Goal: Information Seeking & Learning: Learn about a topic

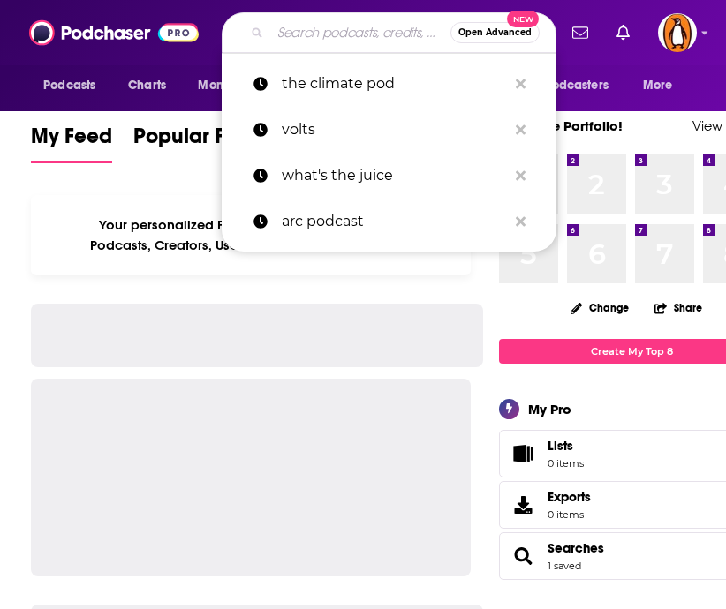
click at [320, 29] on input "Search podcasts, credits, & more..." at bounding box center [360, 33] width 180 height 28
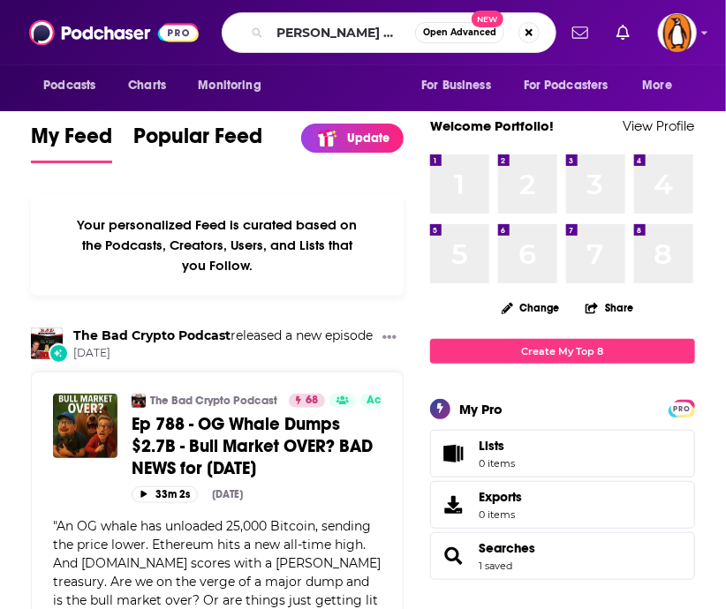
scroll to position [0, 13]
type input "[PERSON_NAME] and [PERSON_NAME] show"
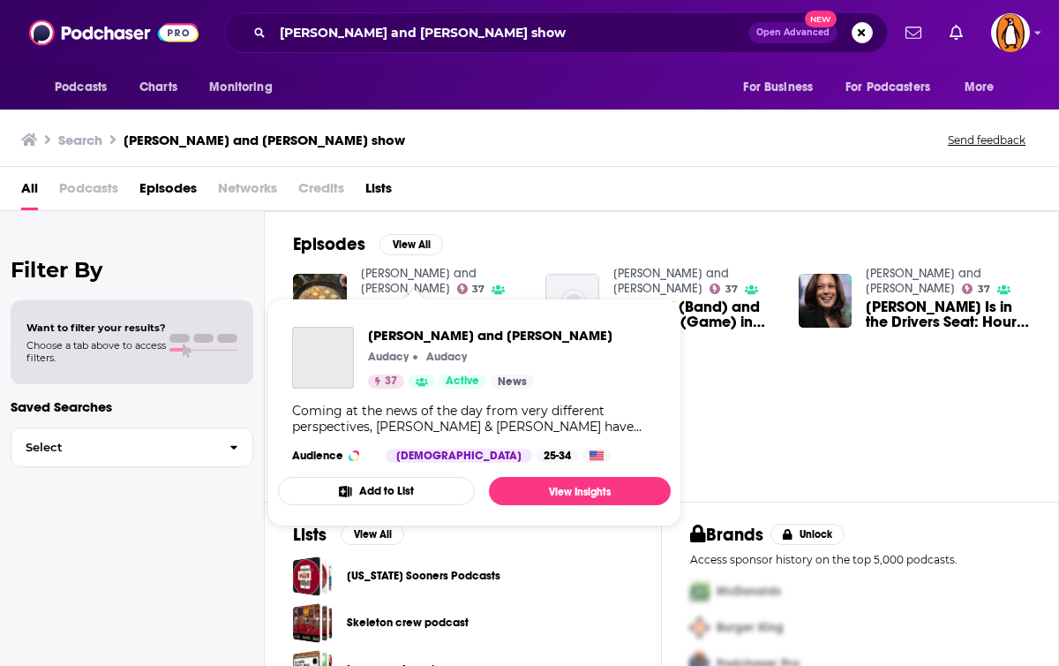
click at [425, 269] on link "[PERSON_NAME] and [PERSON_NAME]" at bounding box center [419, 281] width 116 height 30
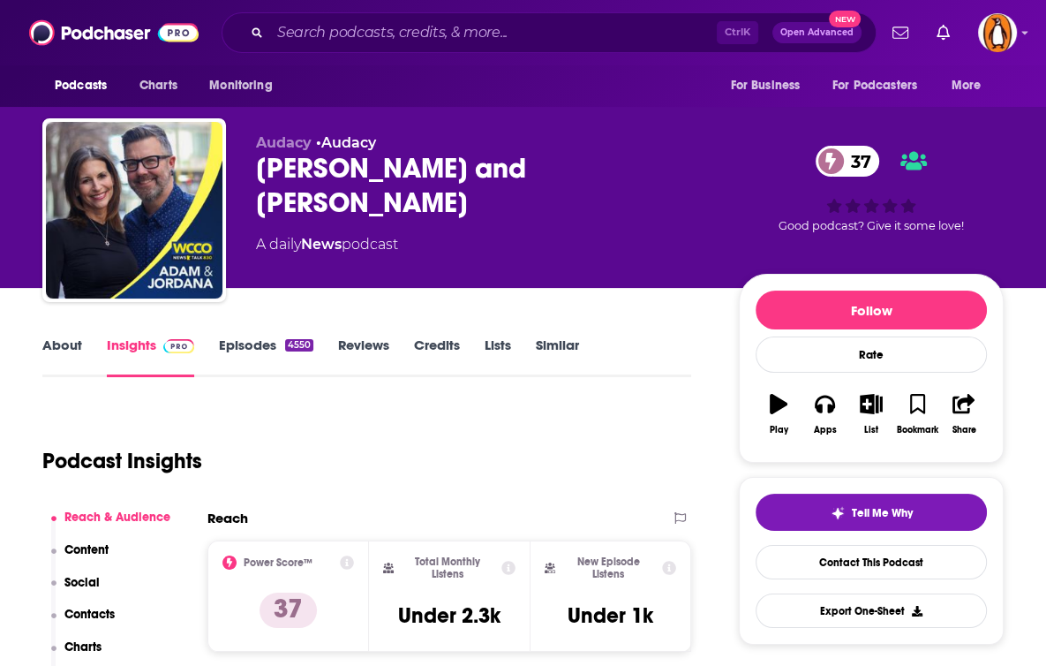
click at [53, 350] on link "About" at bounding box center [62, 356] width 40 height 41
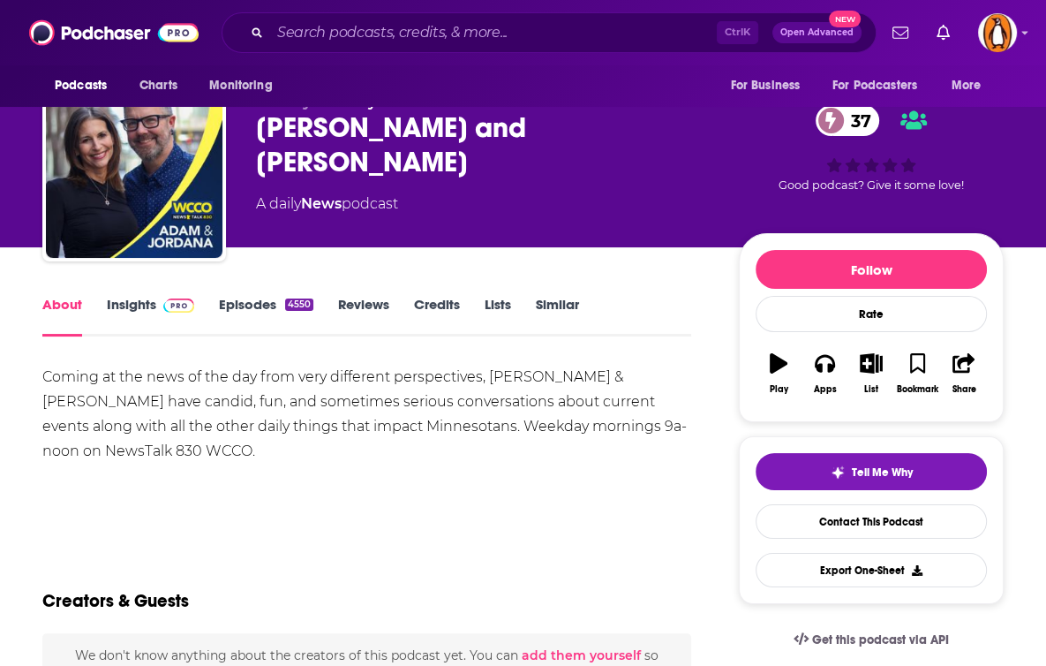
scroll to position [39, 0]
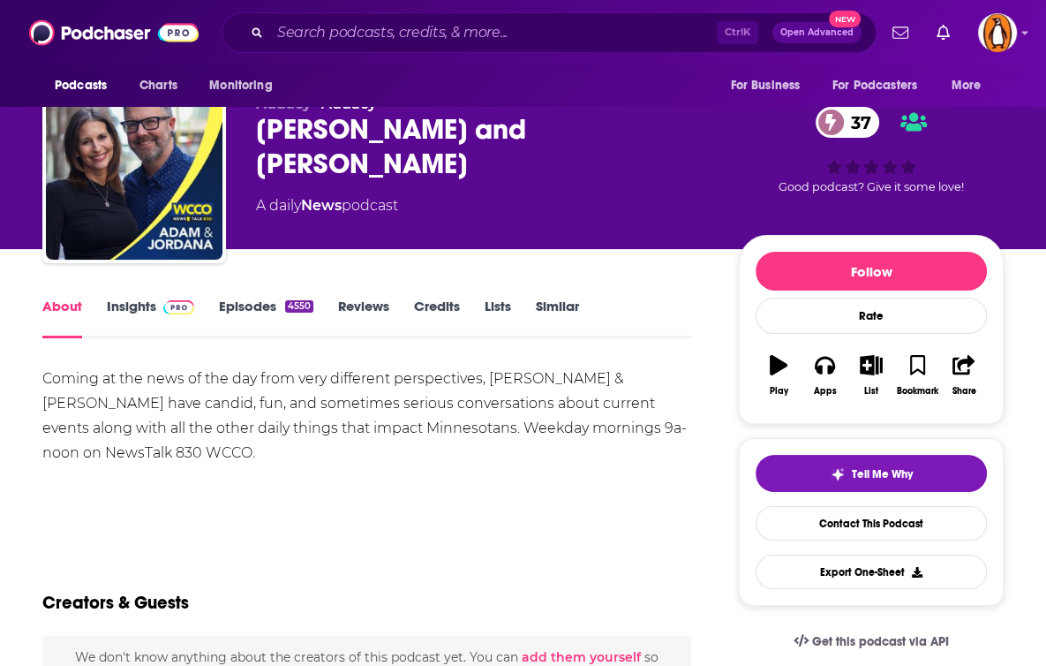
click at [139, 307] on link "Insights" at bounding box center [150, 317] width 87 height 41
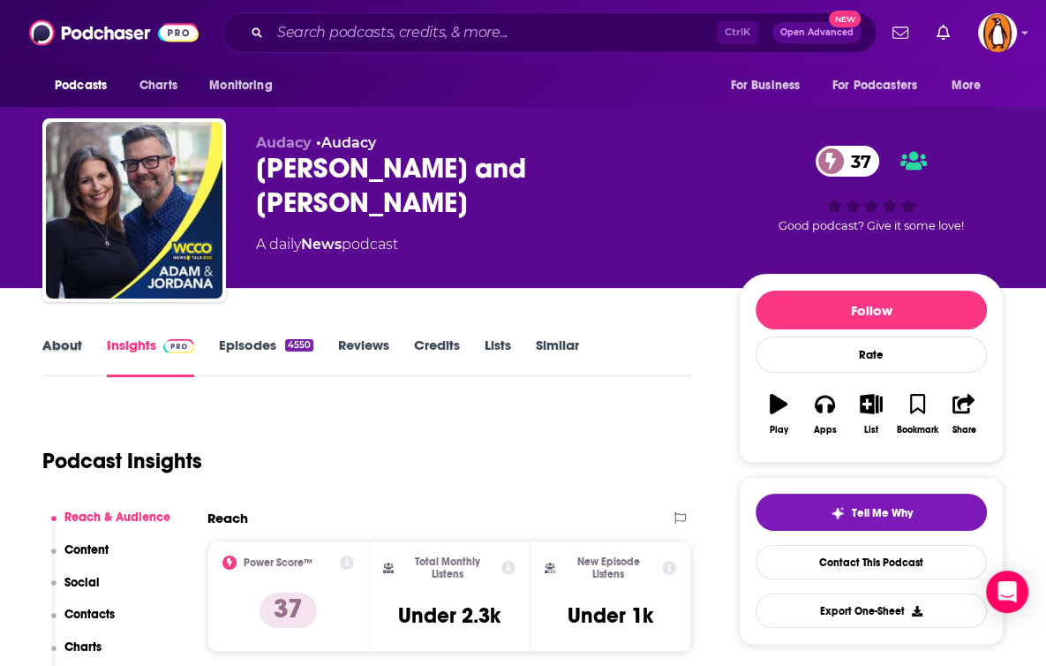
click at [87, 346] on div "About" at bounding box center [74, 356] width 64 height 41
click at [79, 343] on link "About" at bounding box center [62, 356] width 40 height 41
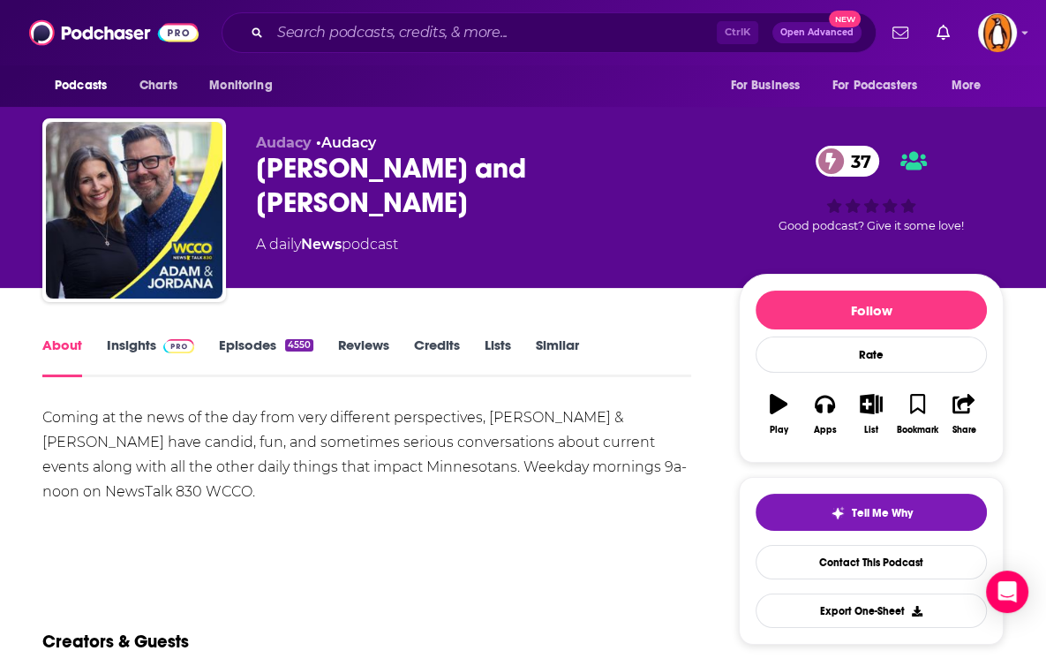
click at [264, 347] on link "Episodes 4550" at bounding box center [266, 356] width 94 height 41
